Goal: Task Accomplishment & Management: Manage account settings

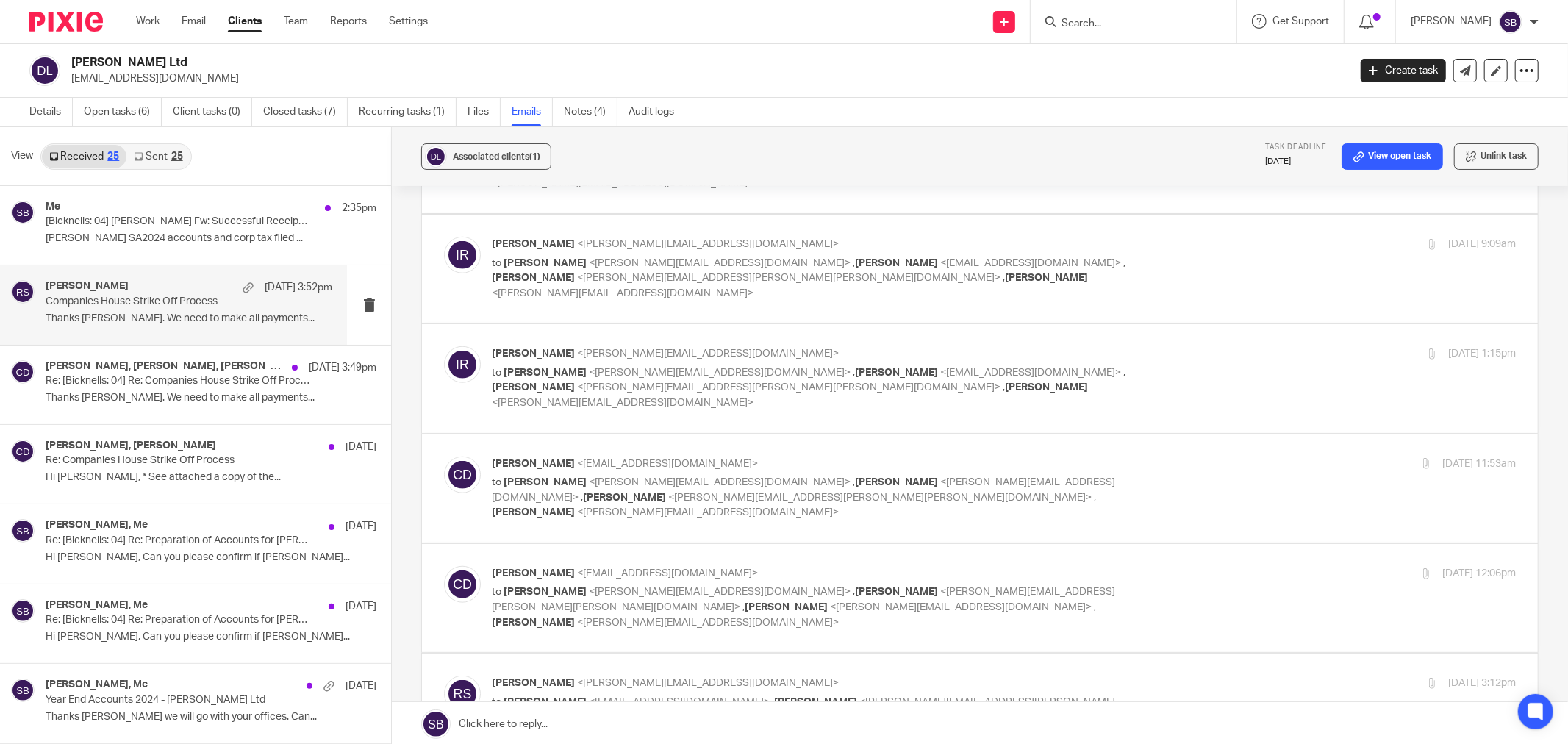
click at [1122, 25] on input "Search" at bounding box center [1126, 24] width 132 height 13
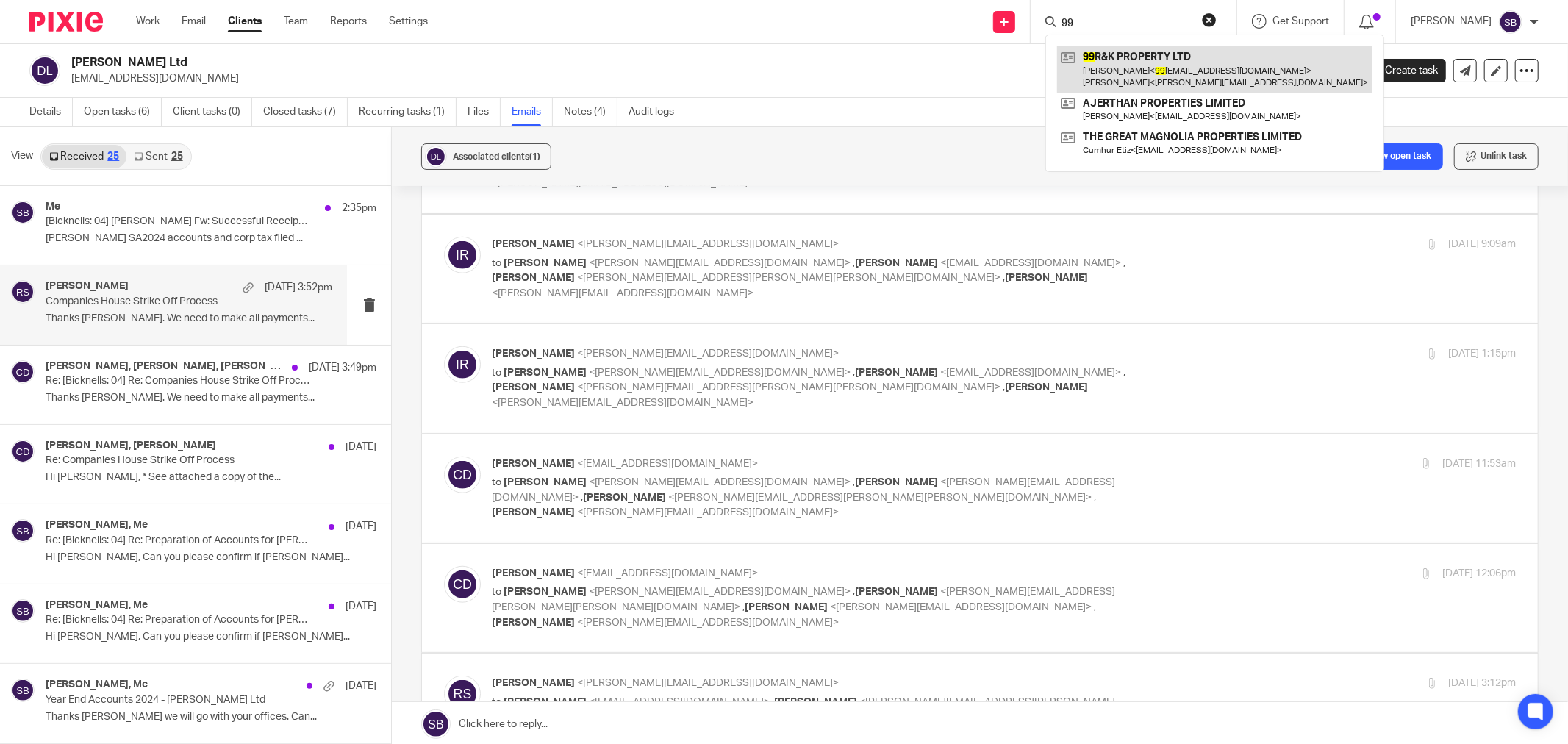
type input "99"
click at [1151, 57] on link at bounding box center [1214, 69] width 315 height 46
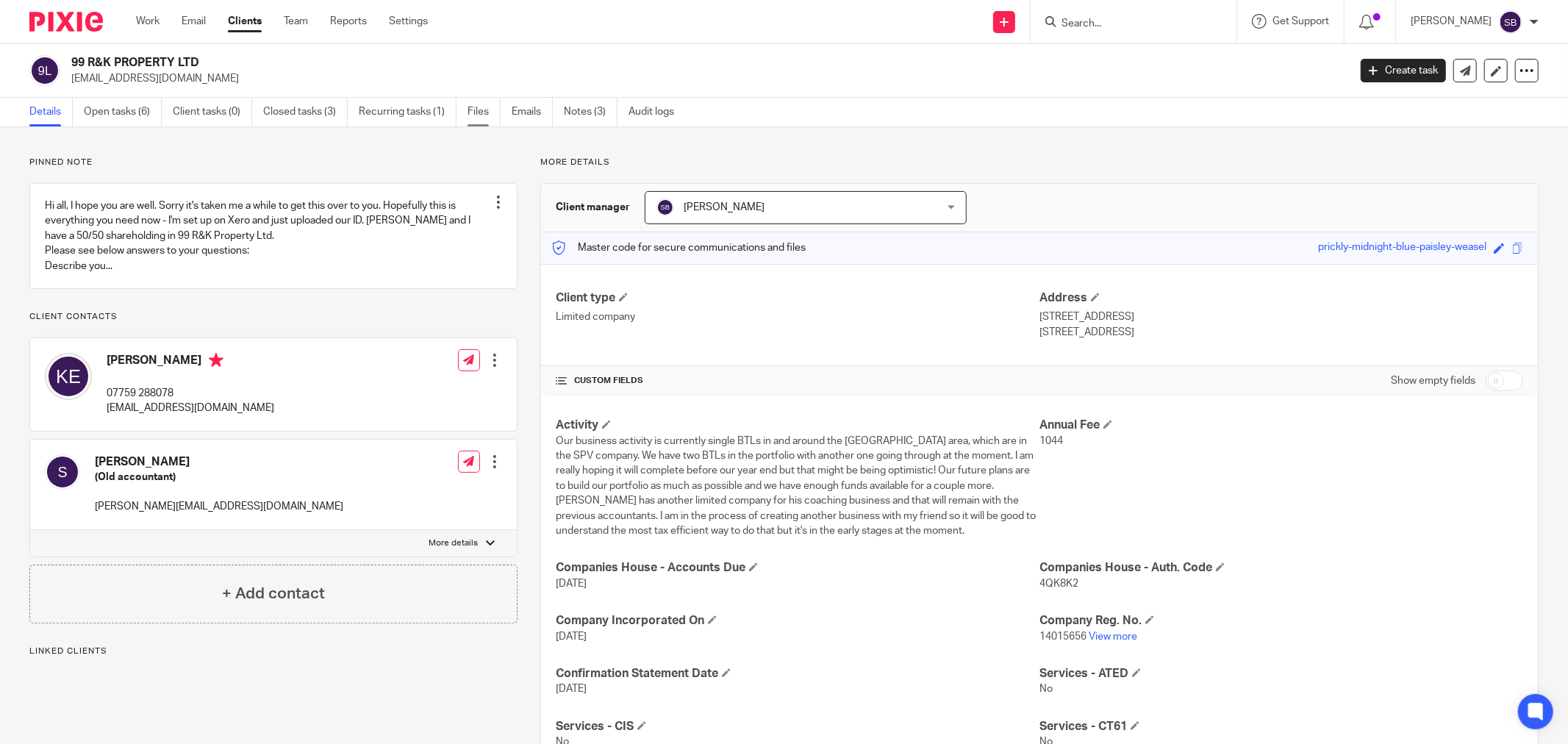
click at [483, 105] on link "Files" at bounding box center [484, 112] width 33 height 29
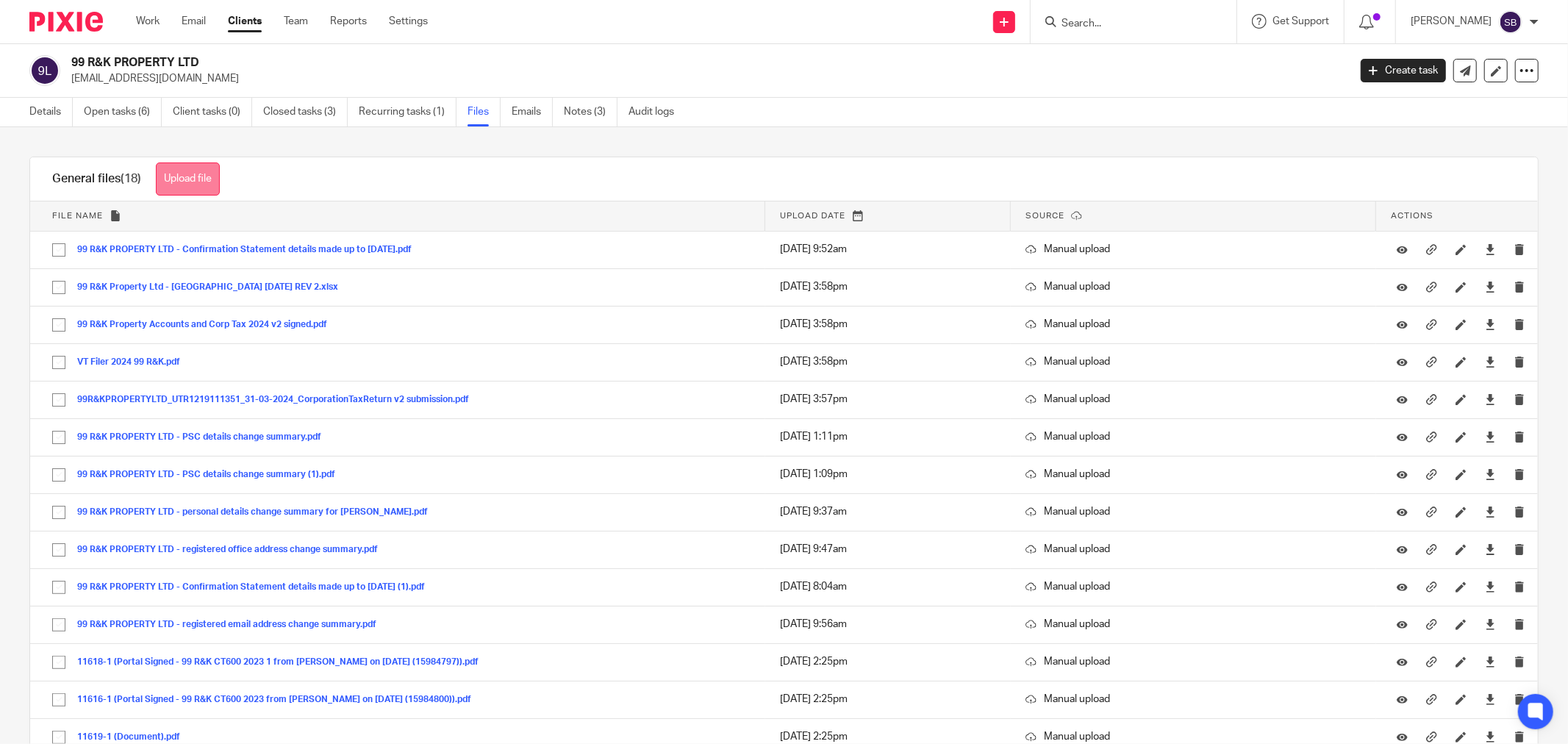
click at [177, 178] on button "Upload file" at bounding box center [188, 179] width 64 height 33
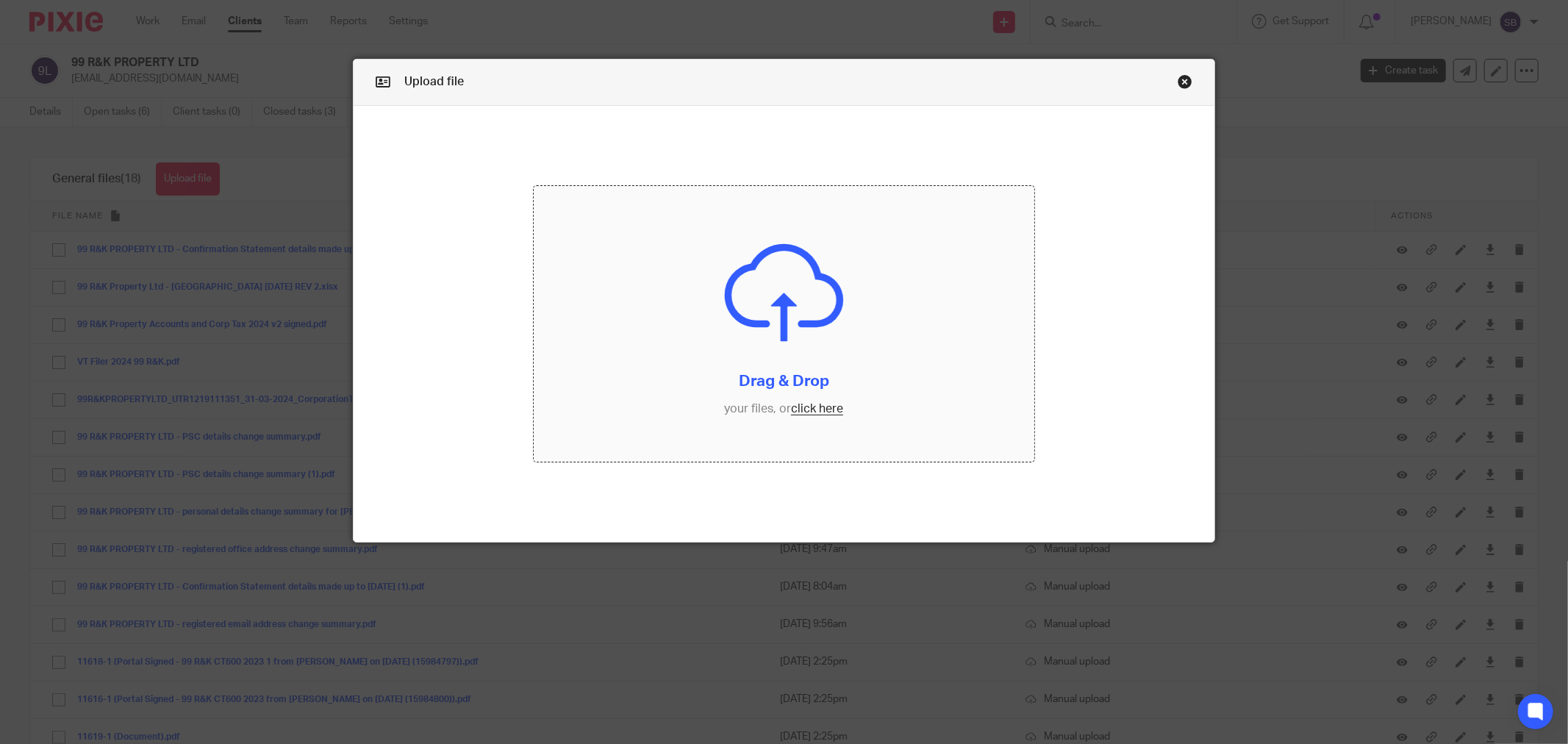
click at [784, 407] on input "file" at bounding box center [784, 323] width 501 height 276
